Goal: Navigation & Orientation: Find specific page/section

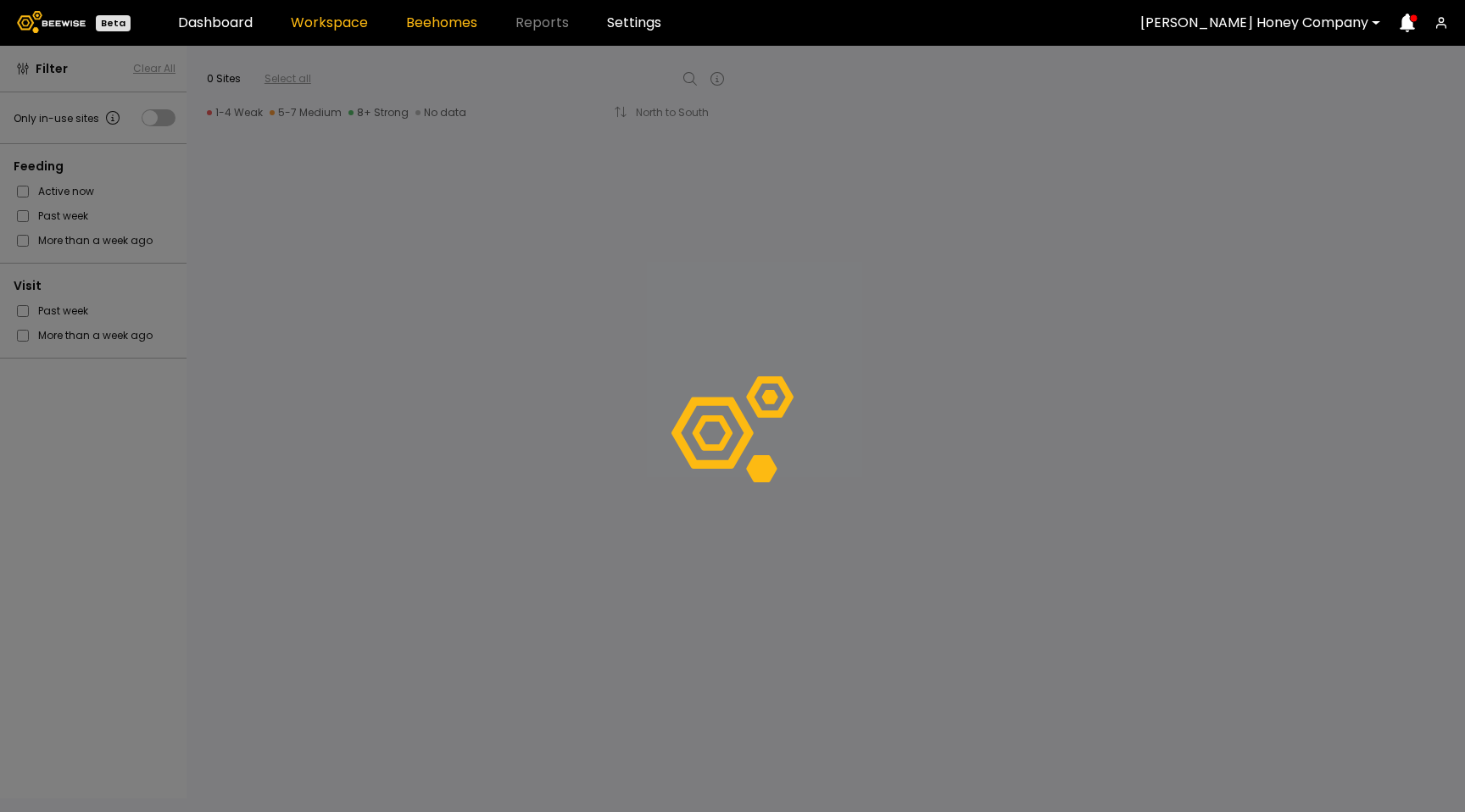
click at [453, 23] on link "Beehomes" at bounding box center [441, 22] width 71 height 13
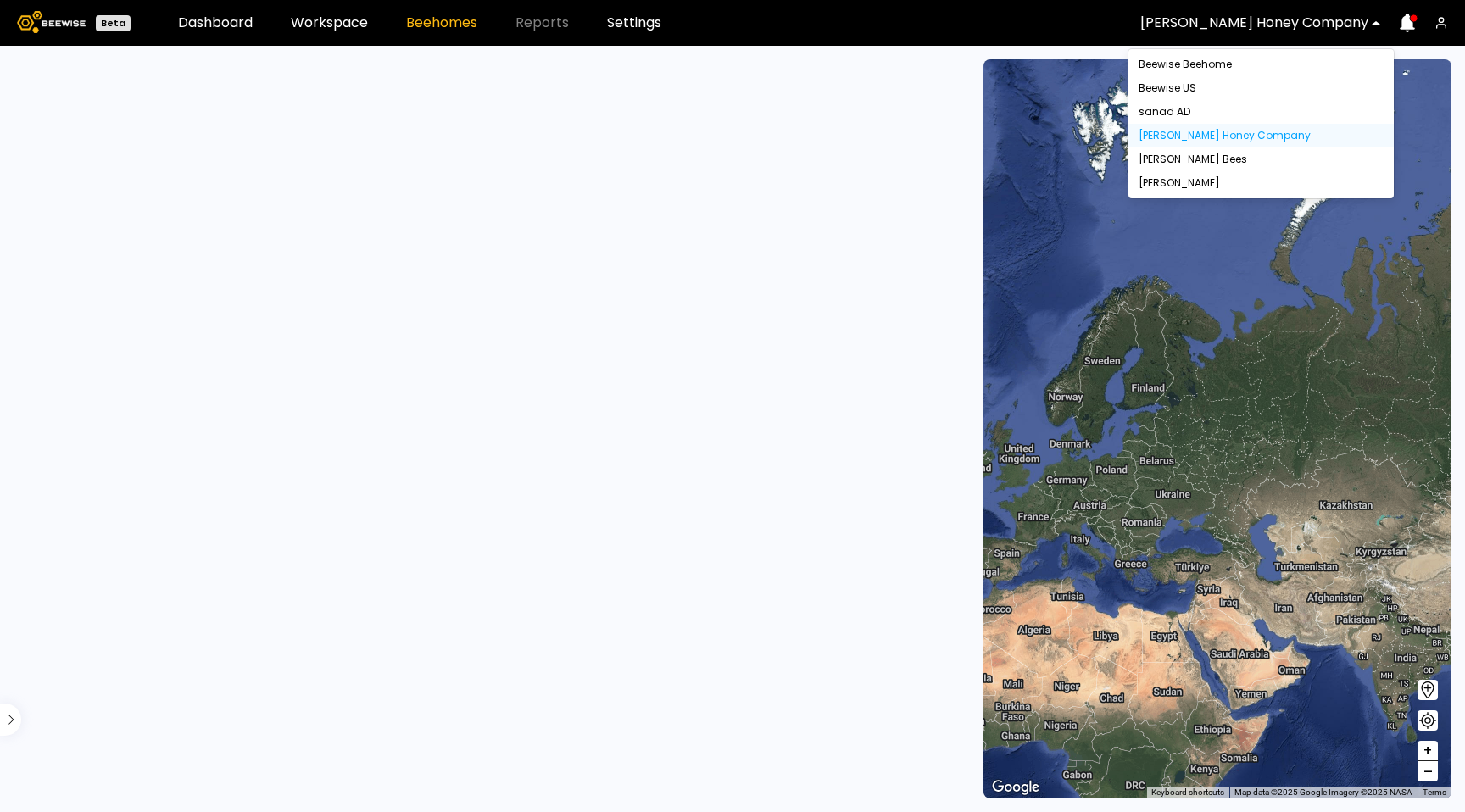
click at [1269, 21] on div at bounding box center [1254, 22] width 228 height 15
click at [1197, 179] on div "[PERSON_NAME]" at bounding box center [1261, 183] width 245 height 10
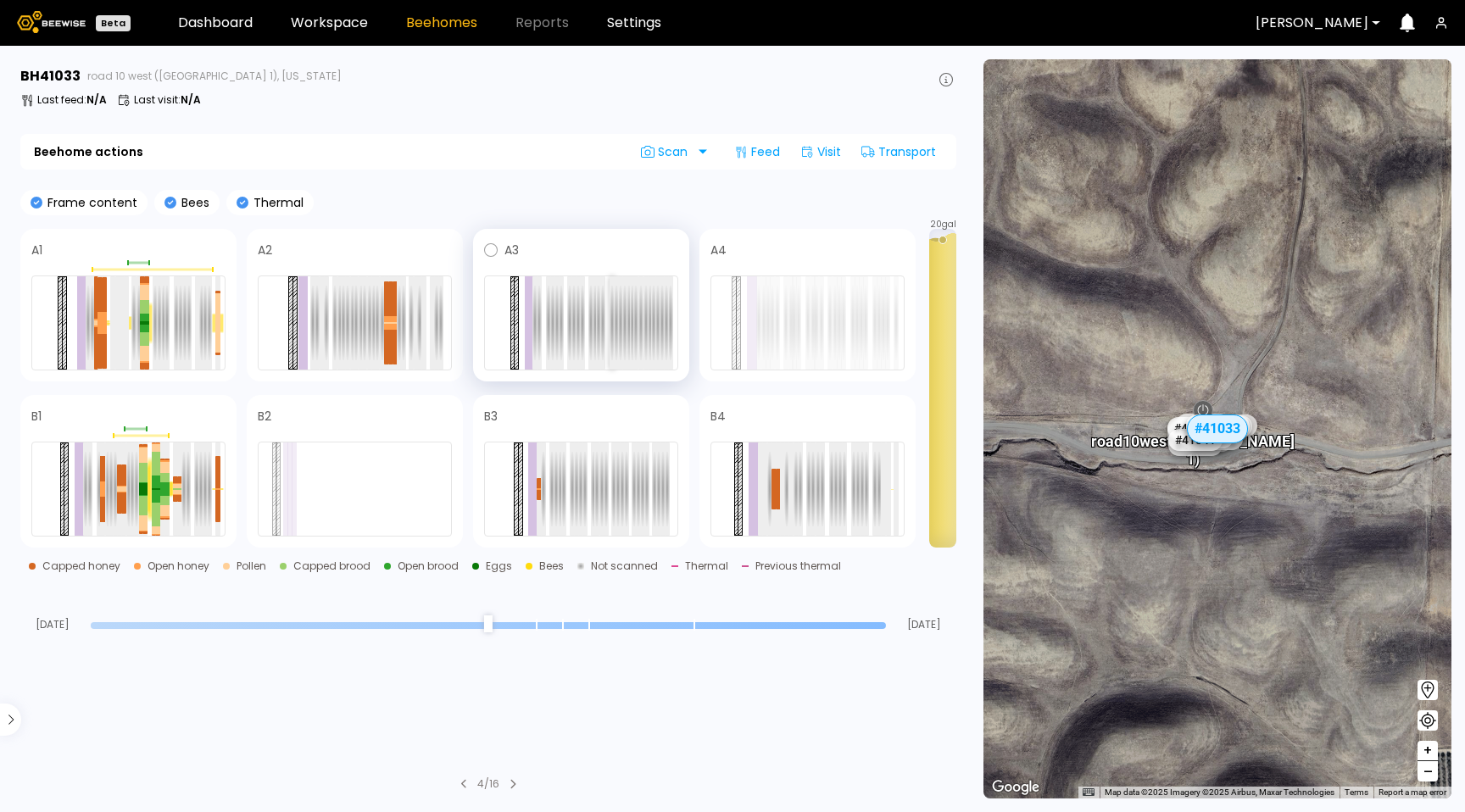
click at [610, 349] on div at bounding box center [612, 323] width 5 height 94
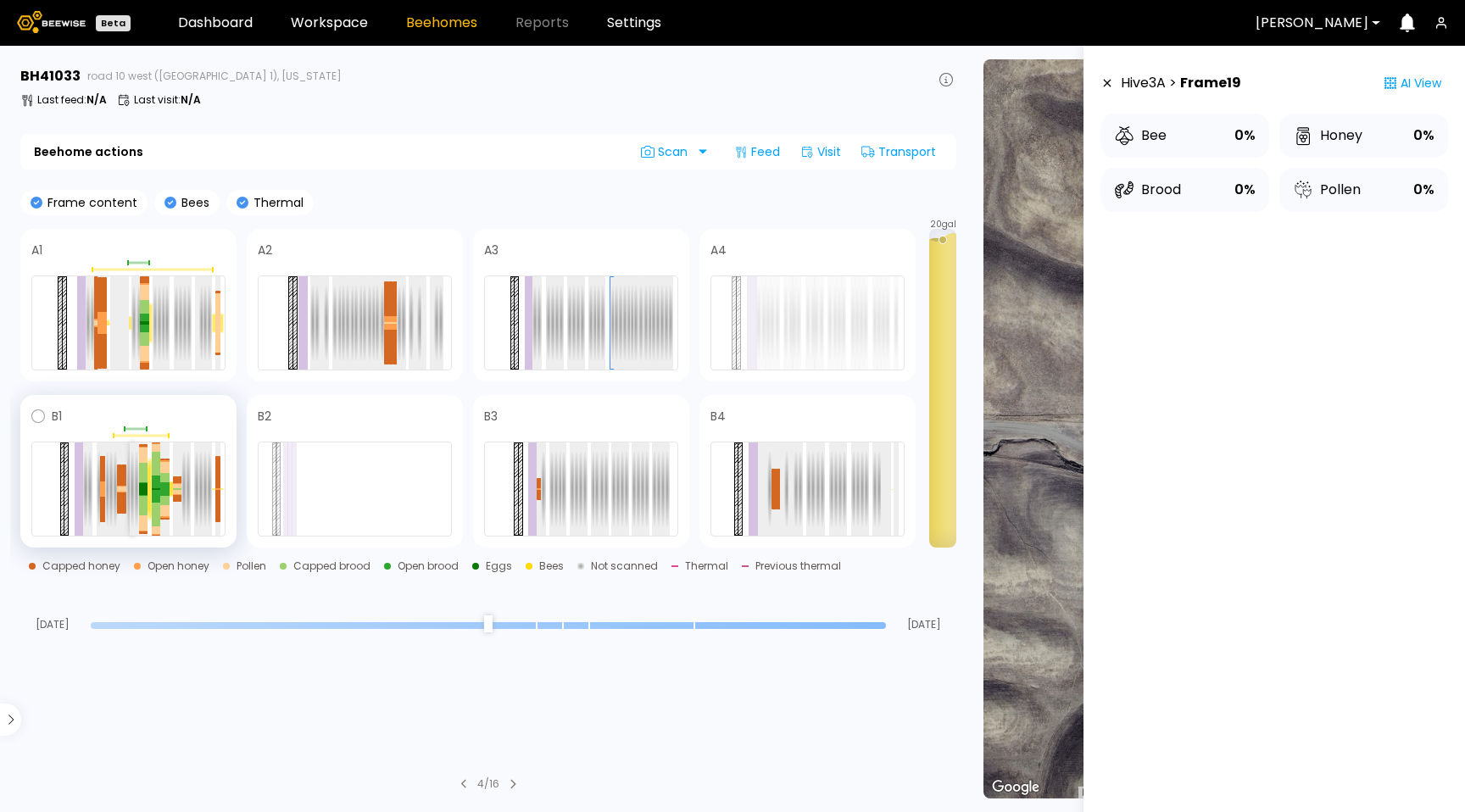
click at [130, 519] on div at bounding box center [132, 489] width 5 height 94
click at [148, 309] on div at bounding box center [147, 306] width 5 height 13
click at [137, 318] on div at bounding box center [139, 323] width 5 height 94
click at [389, 337] on div at bounding box center [391, 347] width 5 height 35
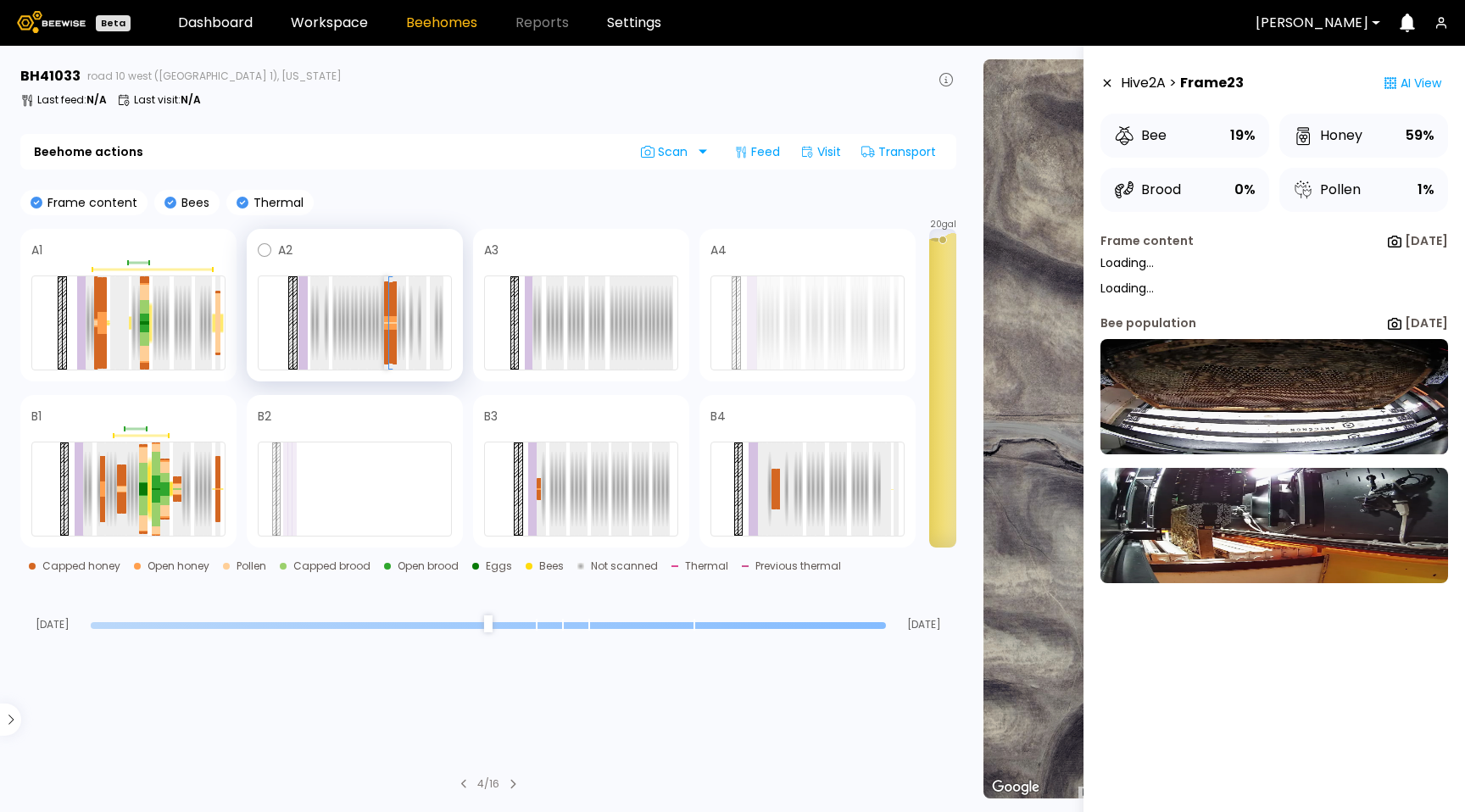
click at [388, 338] on div at bounding box center [387, 347] width 5 height 35
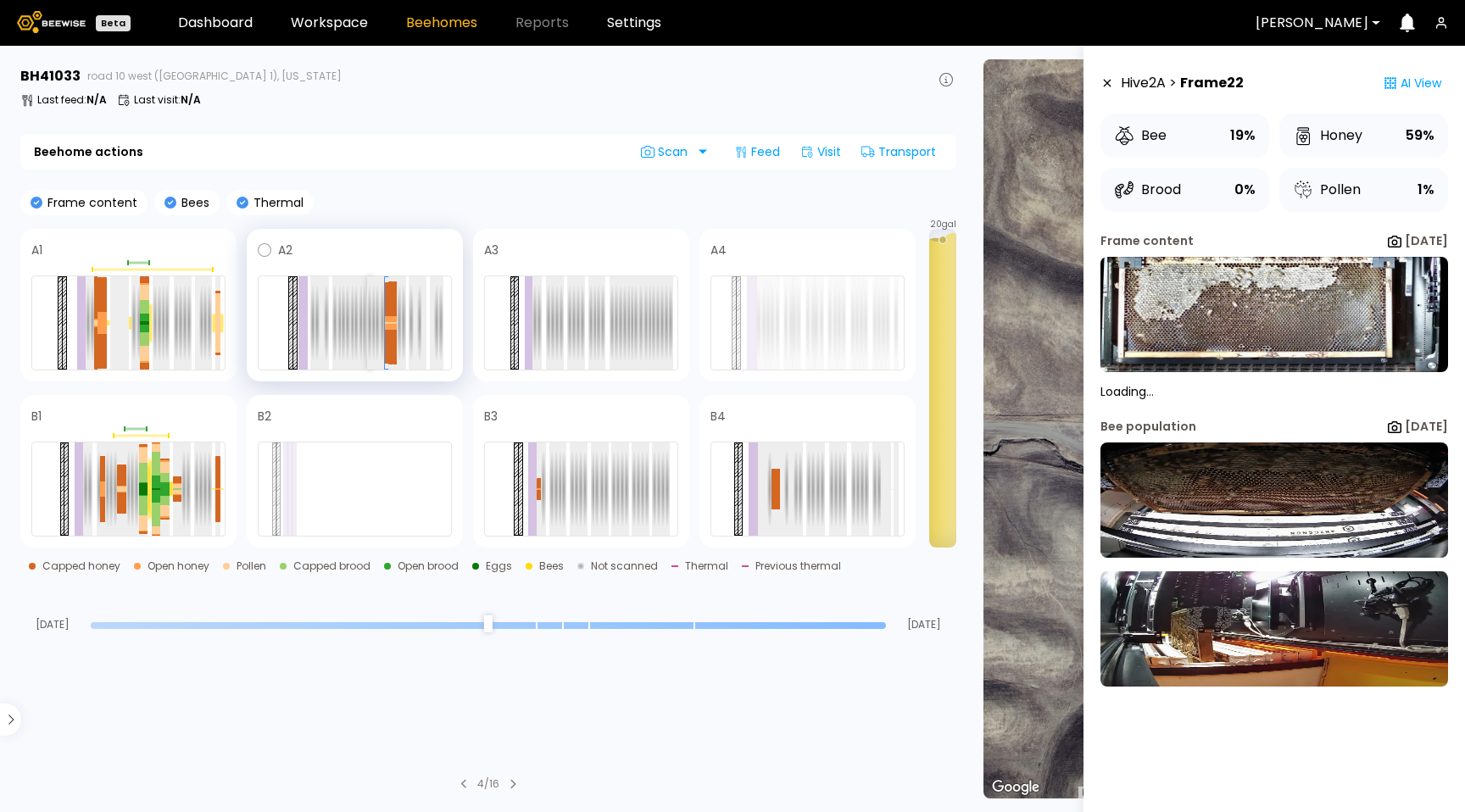
click at [368, 344] on div at bounding box center [369, 323] width 5 height 94
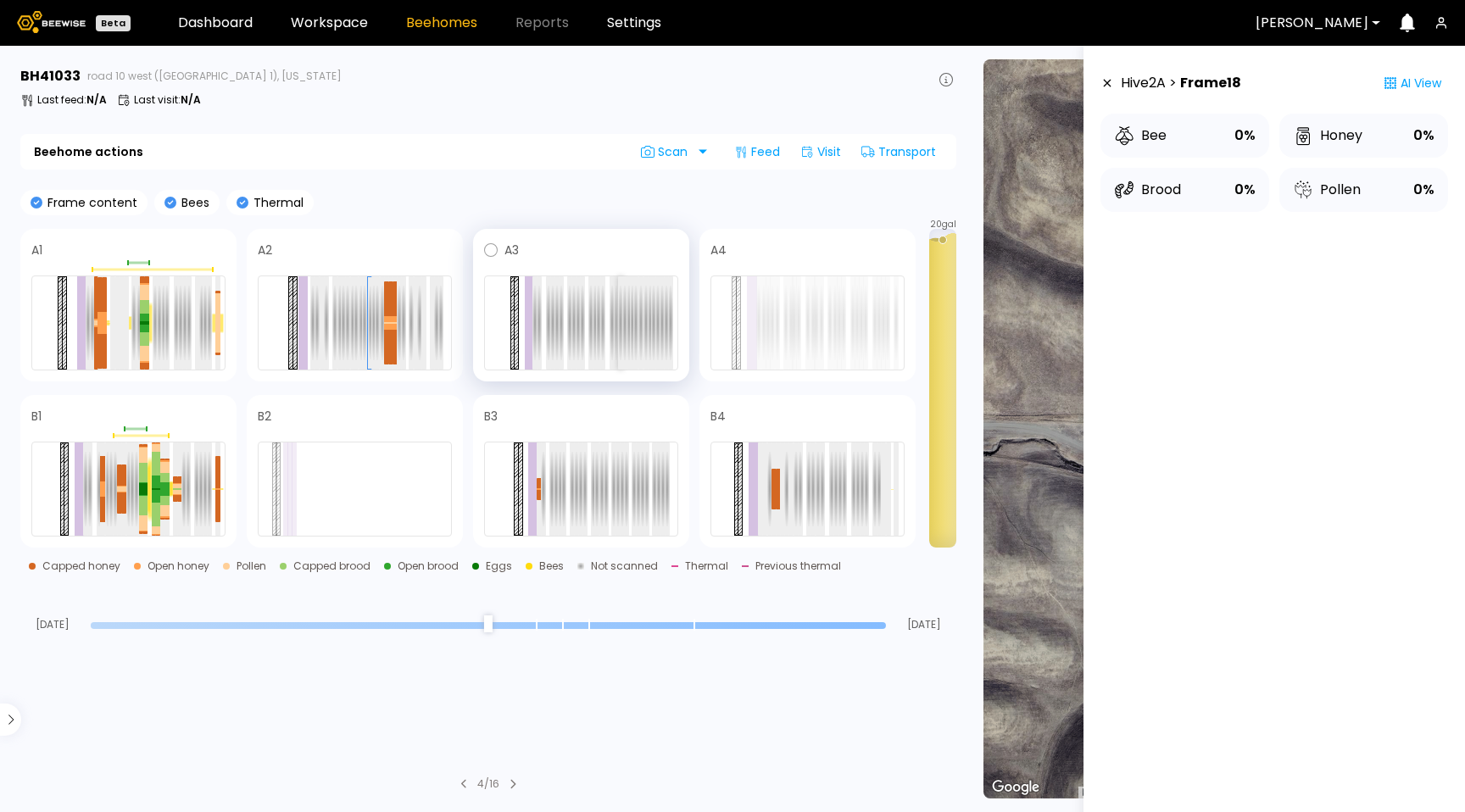
click at [620, 343] on div at bounding box center [620, 323] width 5 height 94
click at [626, 340] on div at bounding box center [625, 323] width 5 height 94
click at [630, 340] on div at bounding box center [633, 323] width 5 height 94
click at [634, 340] on div at bounding box center [636, 323] width 5 height 94
click at [639, 340] on div at bounding box center [641, 323] width 5 height 94
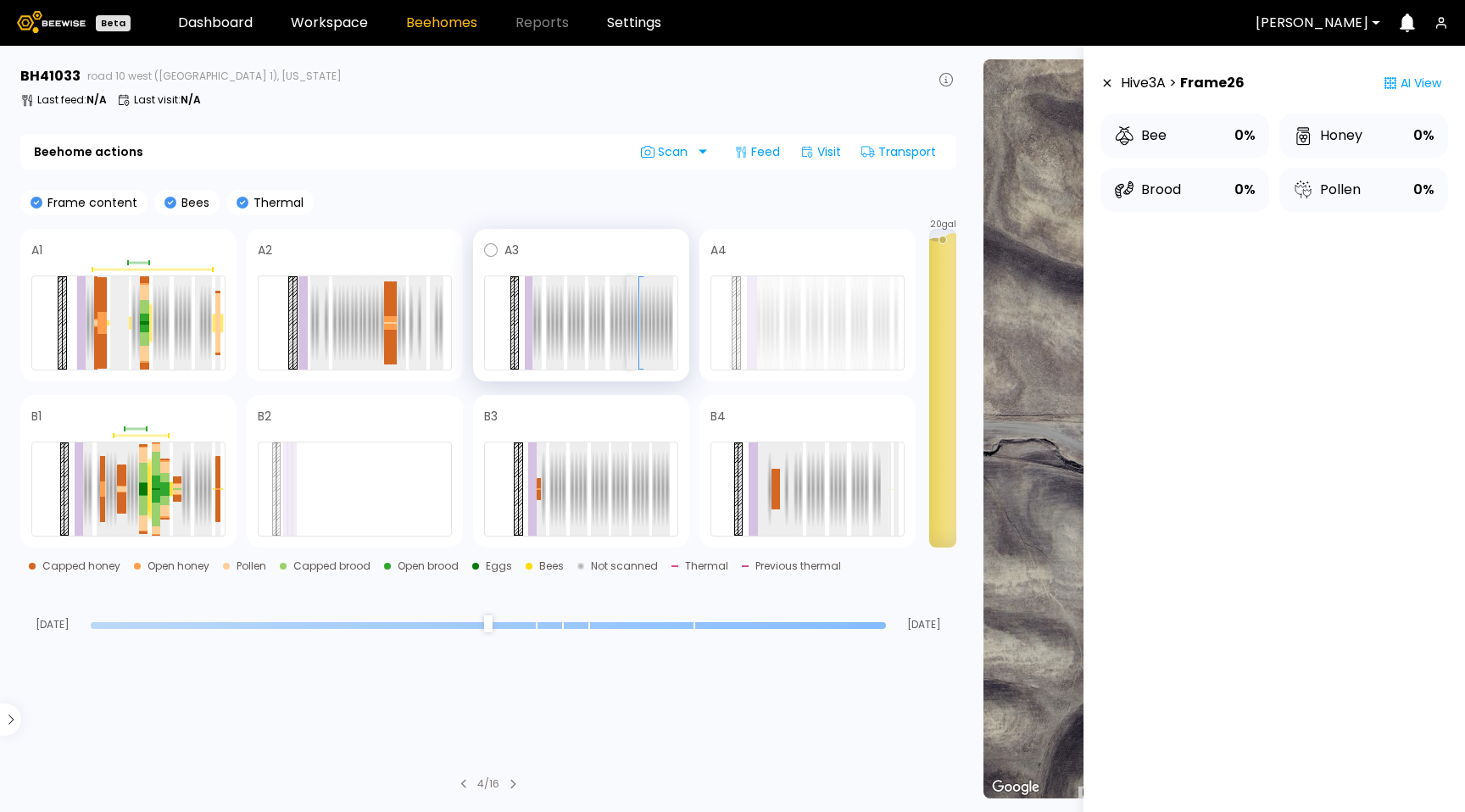
click at [629, 342] on div at bounding box center [629, 323] width 5 height 94
click at [896, 495] on div at bounding box center [896, 489] width 5 height 94
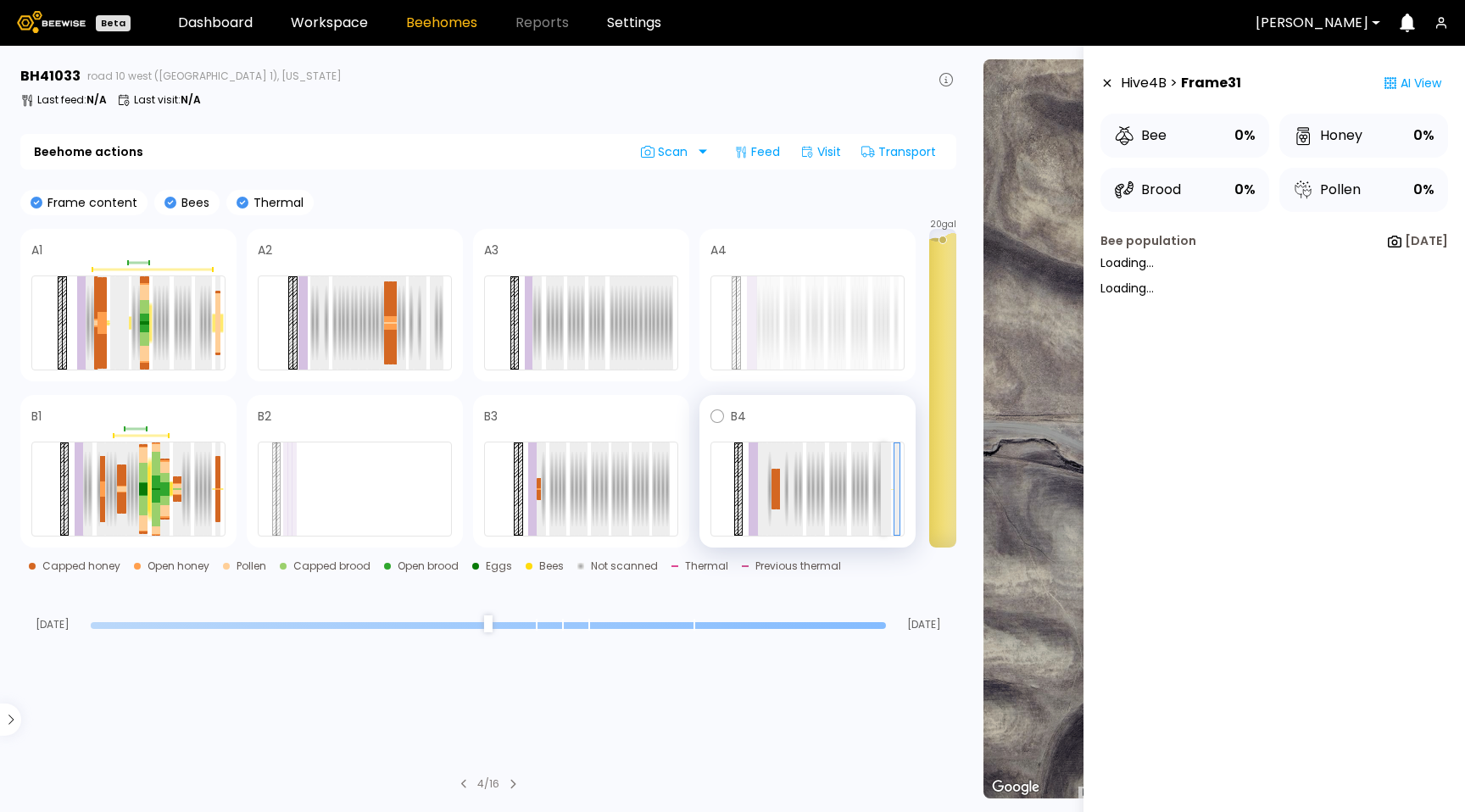
click at [883, 496] on div at bounding box center [883, 489] width 5 height 94
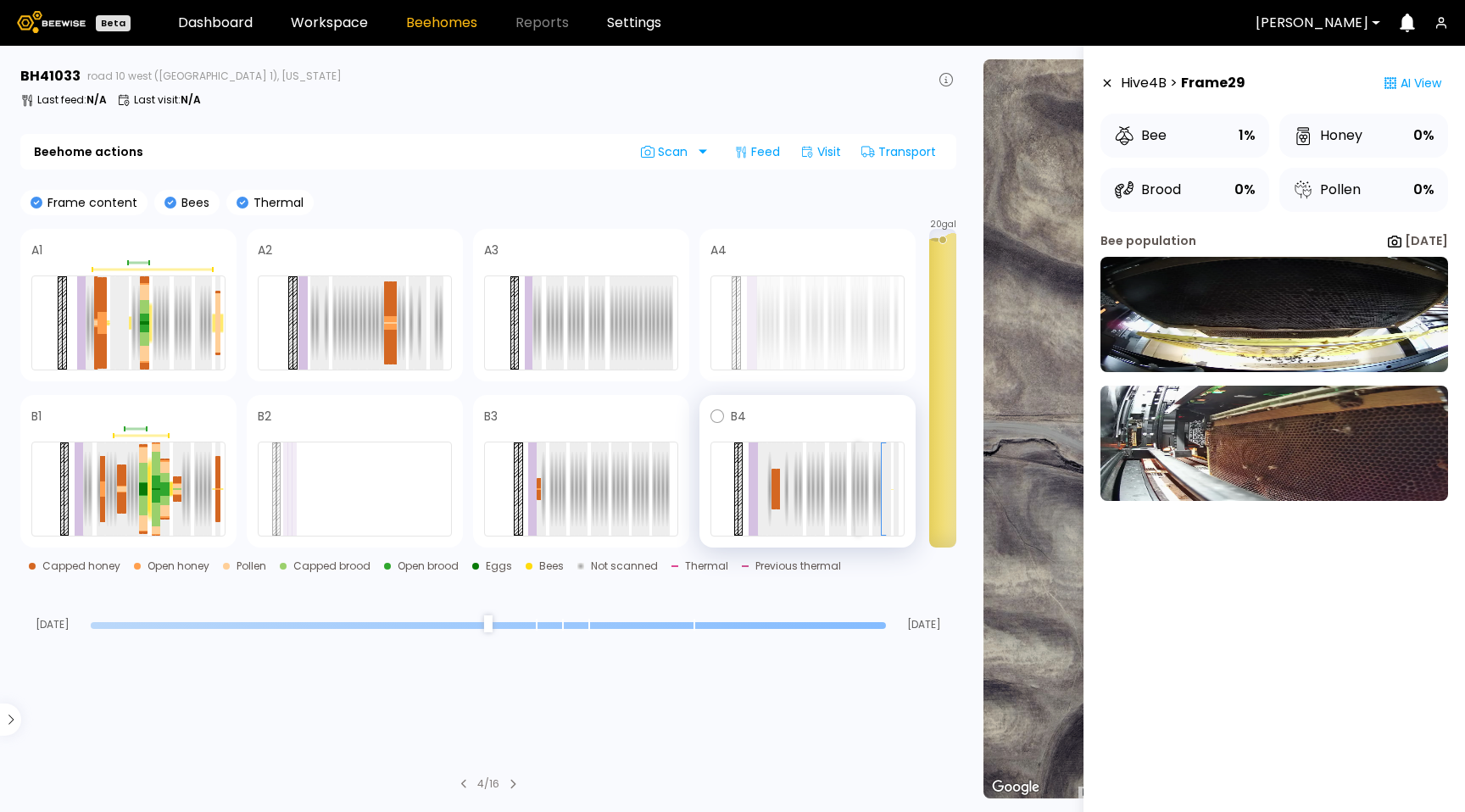
click at [855, 495] on div at bounding box center [858, 489] width 5 height 94
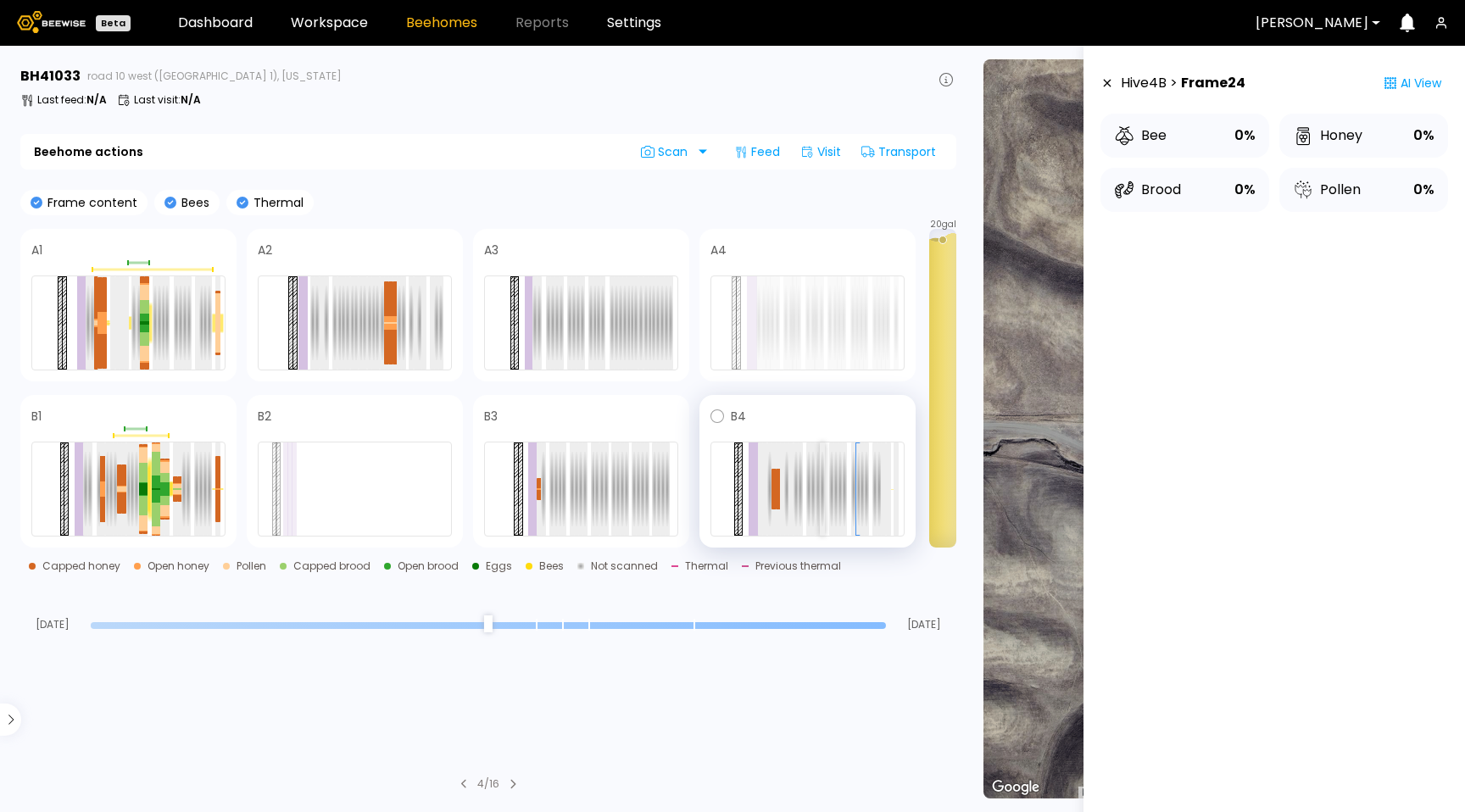
click at [824, 496] on div at bounding box center [808, 489] width 194 height 94
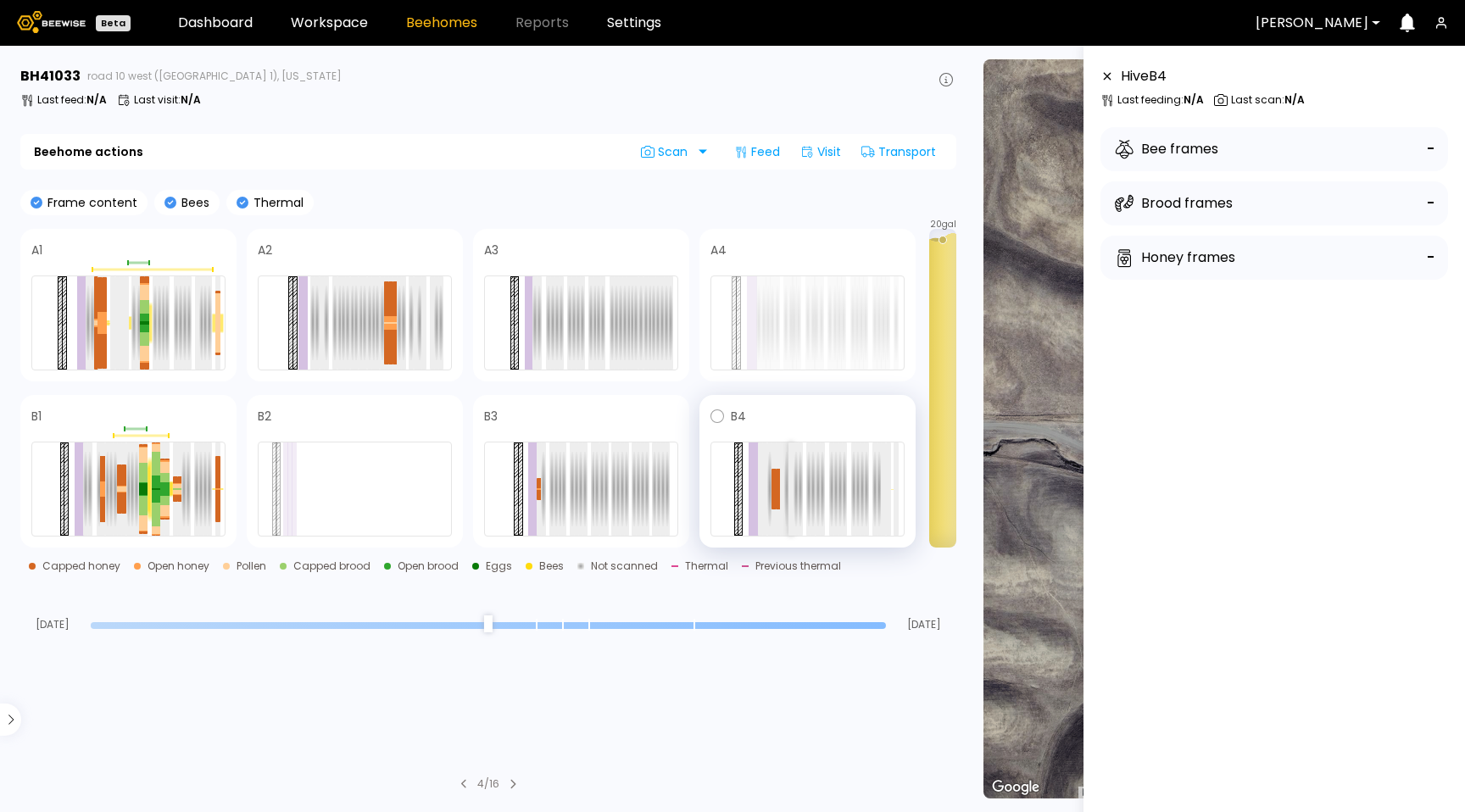
click at [796, 498] on div at bounding box center [796, 489] width 5 height 94
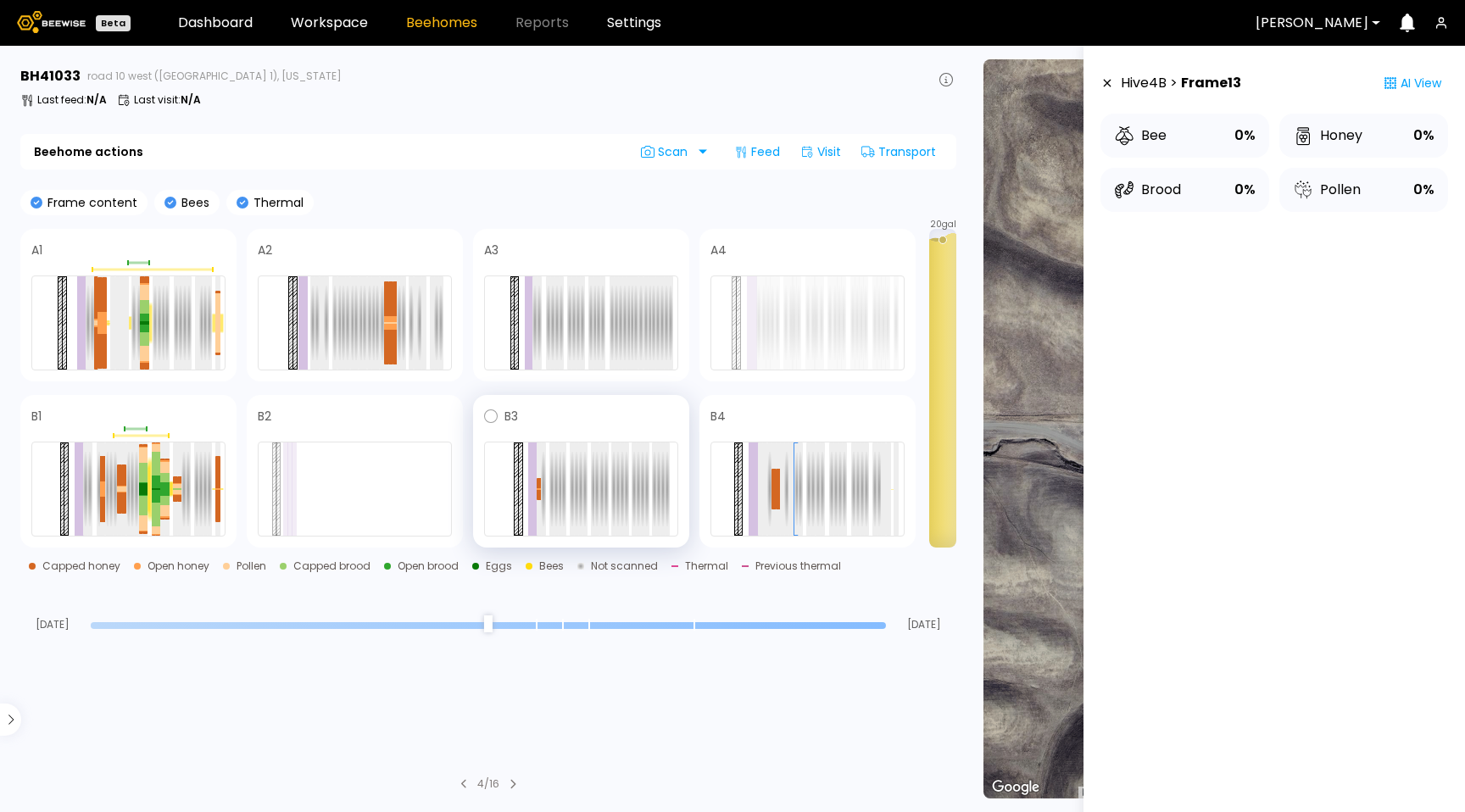
click at [664, 503] on div at bounding box center [667, 489] width 5 height 94
click at [668, 502] on div at bounding box center [668, 489] width 5 height 92
drag, startPoint x: 666, startPoint y: 503, endPoint x: 696, endPoint y: 501, distance: 30.1
click at [665, 503] on div at bounding box center [668, 489] width 5 height 92
click at [896, 495] on div at bounding box center [896, 489] width 5 height 94
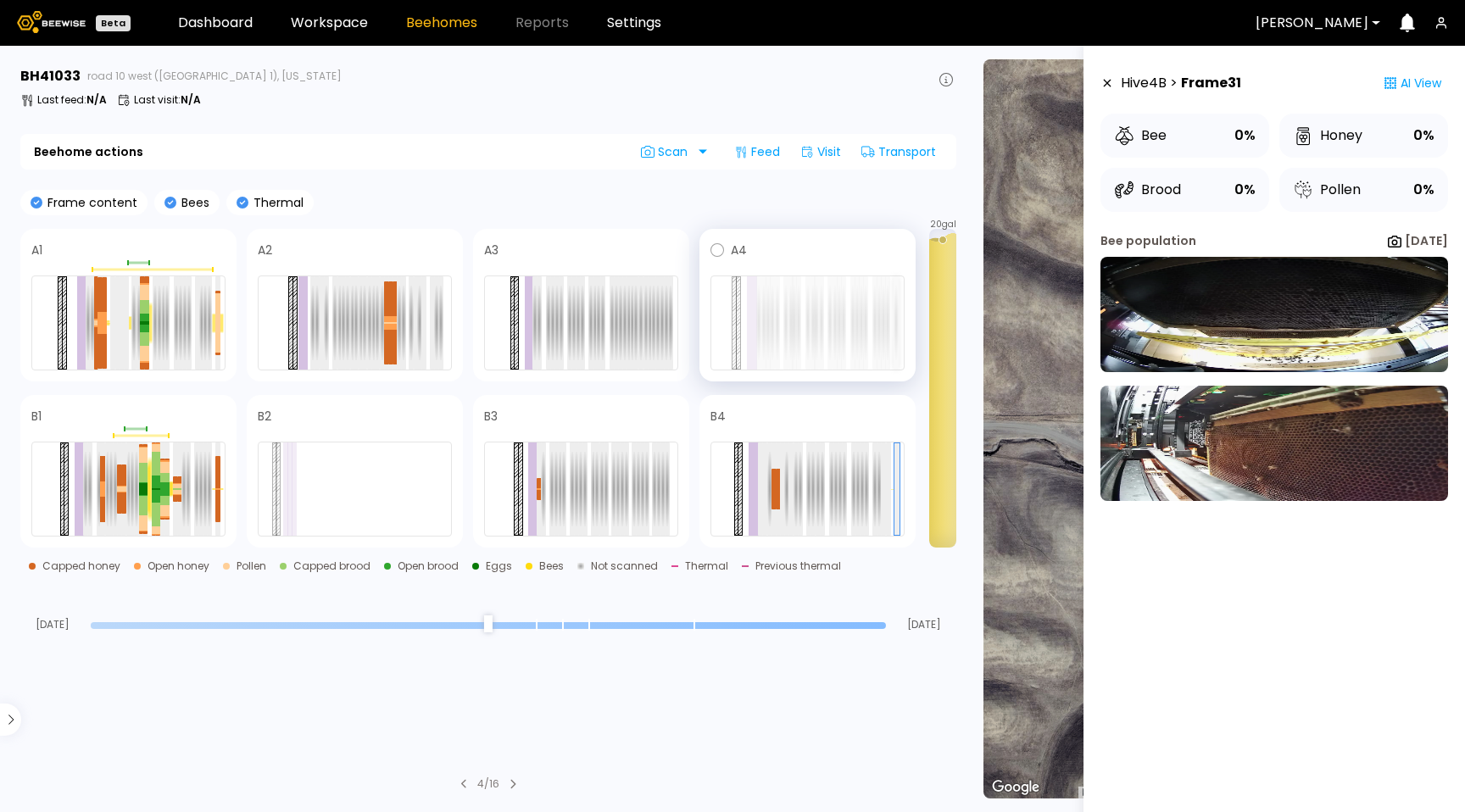
click at [896, 345] on div at bounding box center [896, 323] width 5 height 94
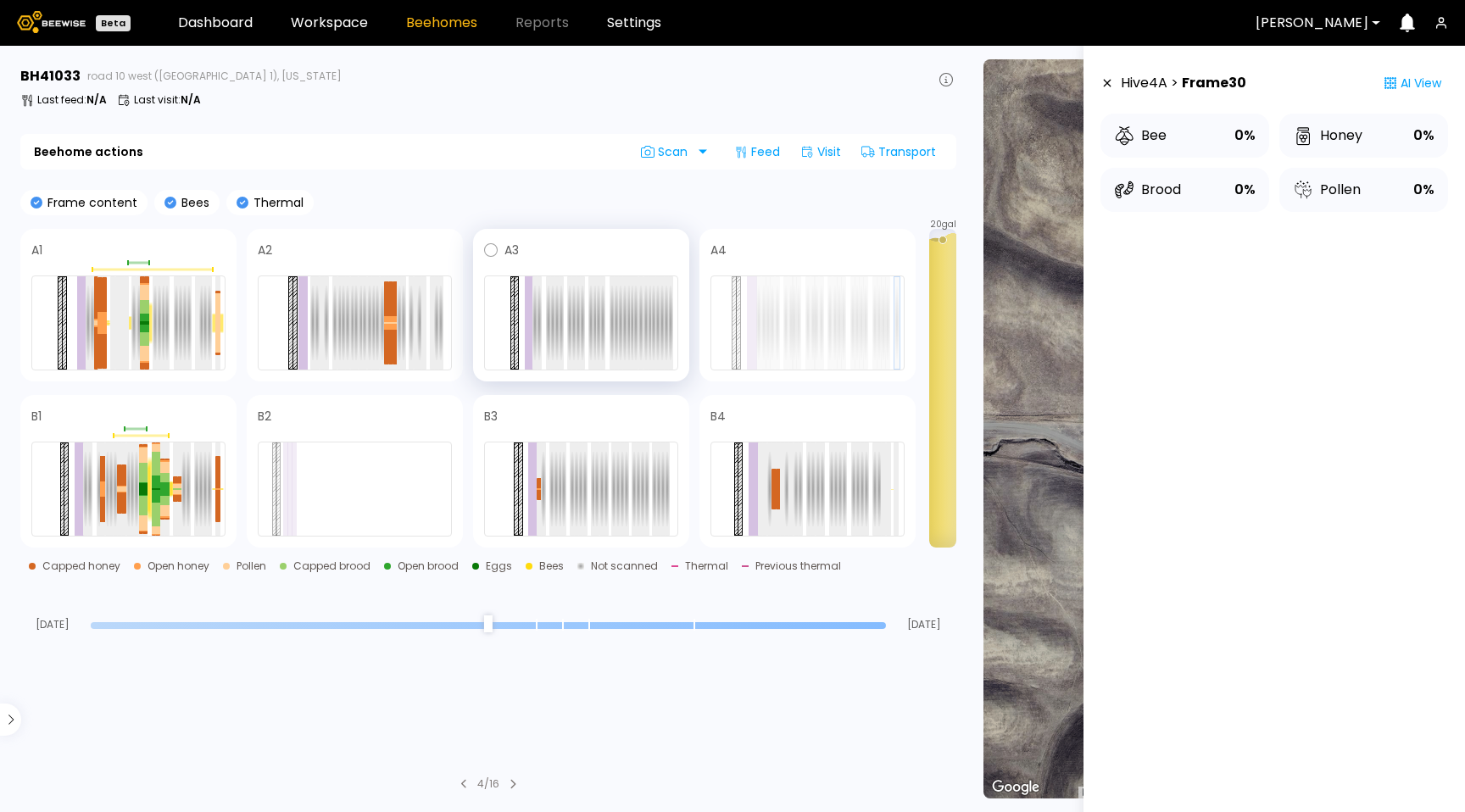
click at [673, 345] on div at bounding box center [581, 323] width 194 height 94
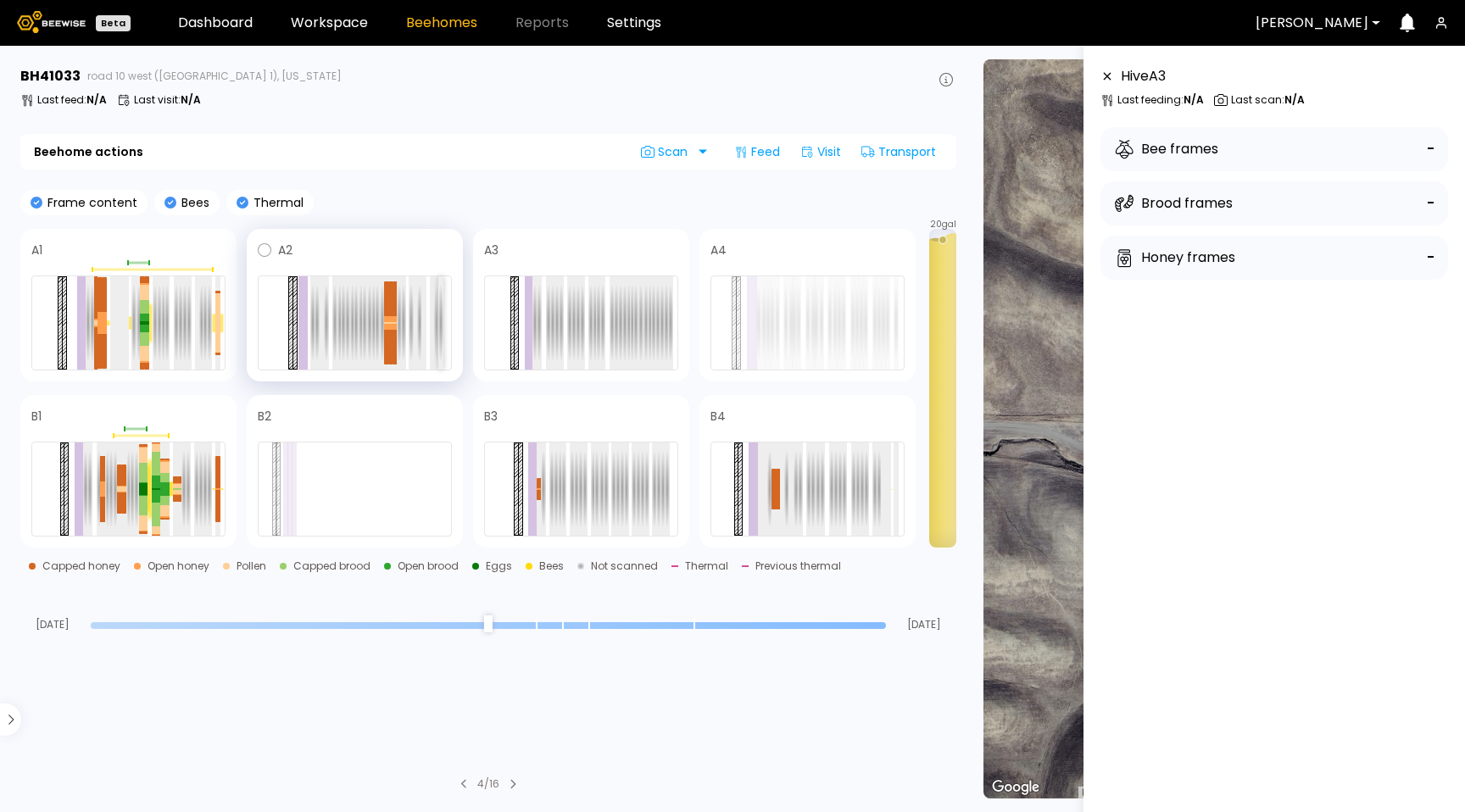
click at [439, 338] on div at bounding box center [441, 323] width 5 height 94
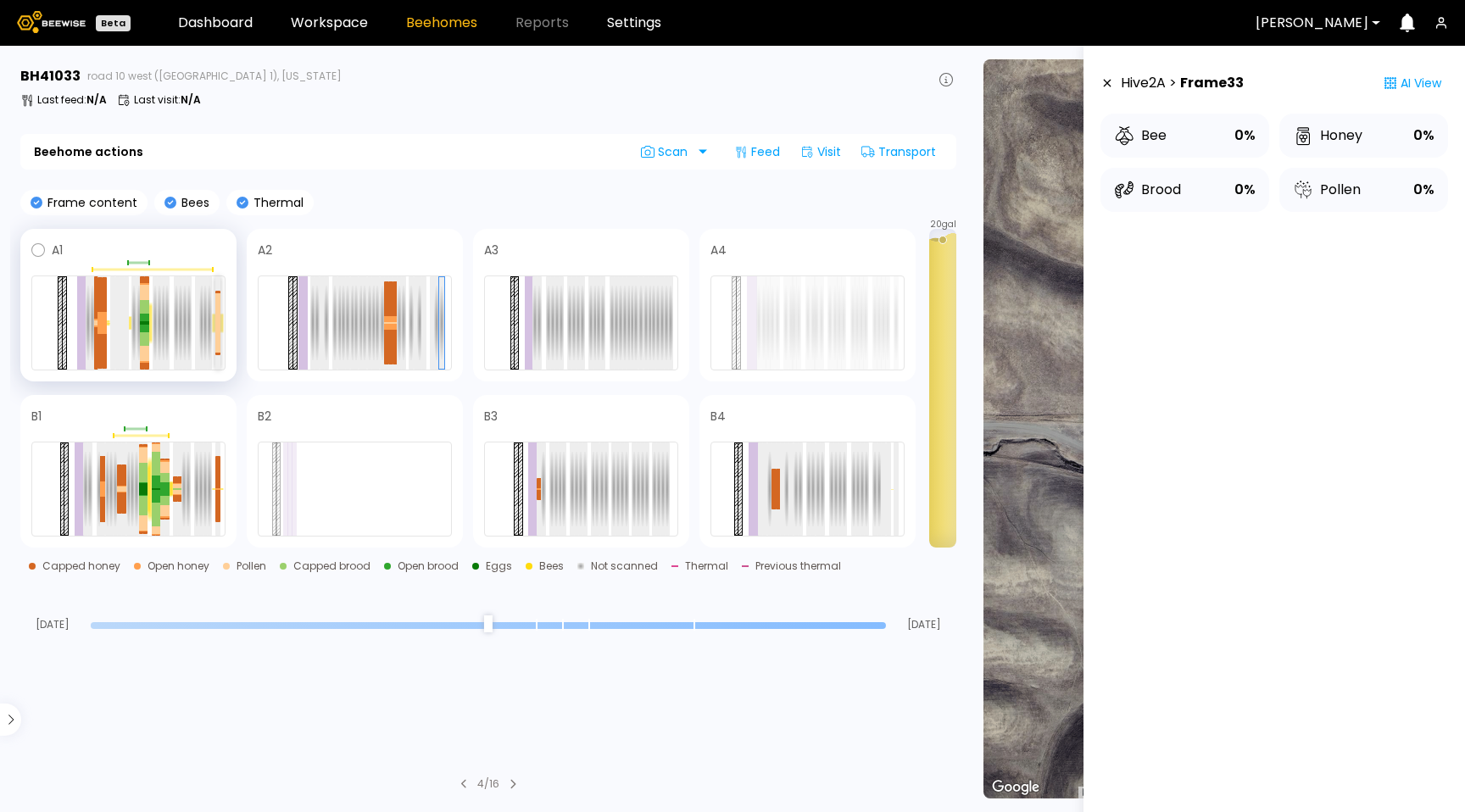
click at [219, 338] on div at bounding box center [218, 338] width 5 height 30
